Goal: Task Accomplishment & Management: Manage account settings

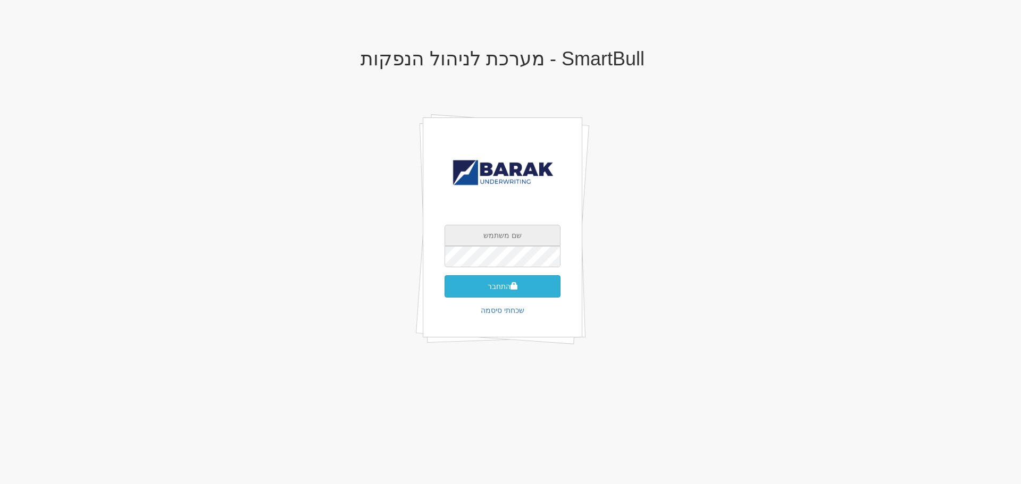
type input "[EMAIL_ADDRESS][DOMAIN_NAME]"
click at [501, 286] on button "התחבר" at bounding box center [502, 286] width 116 height 22
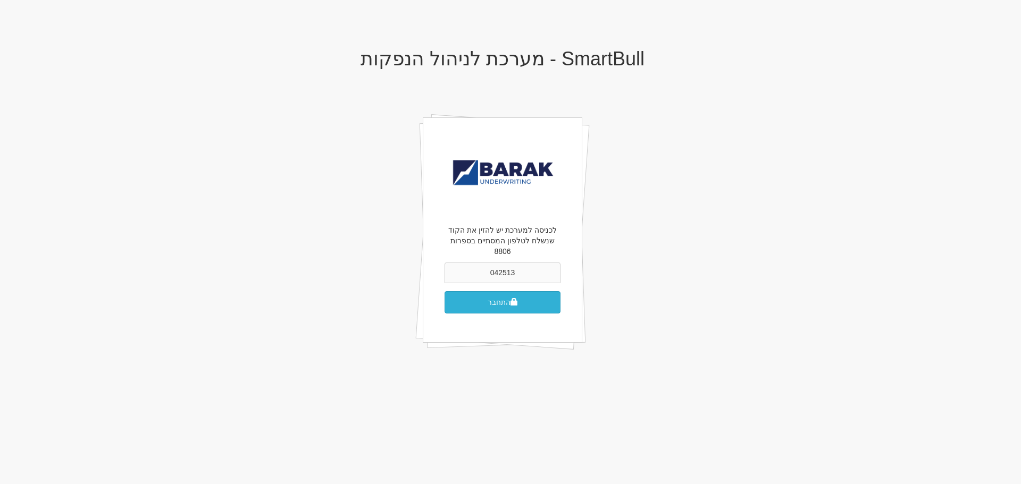
type input "042513"
click at [489, 291] on button "התחבר" at bounding box center [502, 302] width 116 height 22
